Goal: Find specific page/section

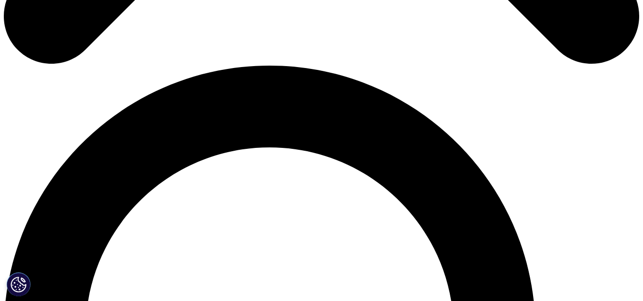
scroll to position [586, 0]
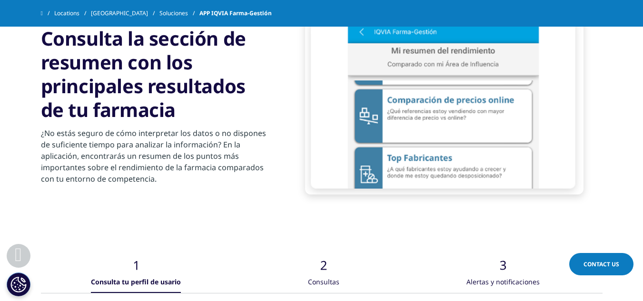
scroll to position [1218, 0]
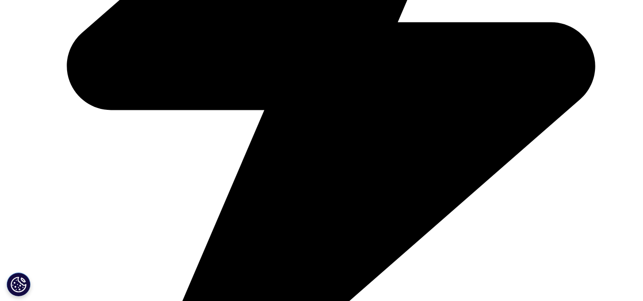
scroll to position [2492, 0]
